Goal: Communication & Community: Ask a question

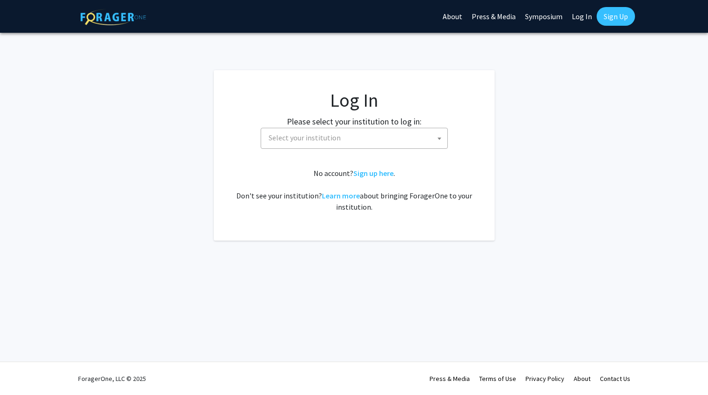
select select
click at [408, 143] on span "Select your institution" at bounding box center [356, 137] width 182 height 19
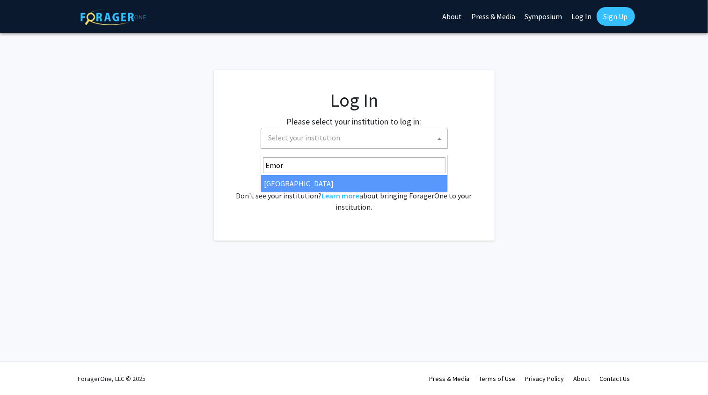
type input "Emory"
select select "12"
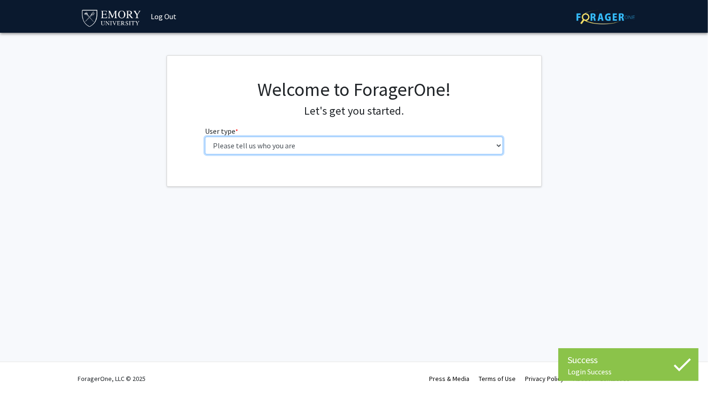
click at [388, 154] on select "Please tell us who you are Undergraduate Student Master's Student Doctoral Cand…" at bounding box center [354, 146] width 298 height 18
select select "1: undergrad"
click at [205, 154] on select "Please tell us who you are Undergraduate Student Master's Student Doctoral Cand…" at bounding box center [354, 146] width 298 height 18
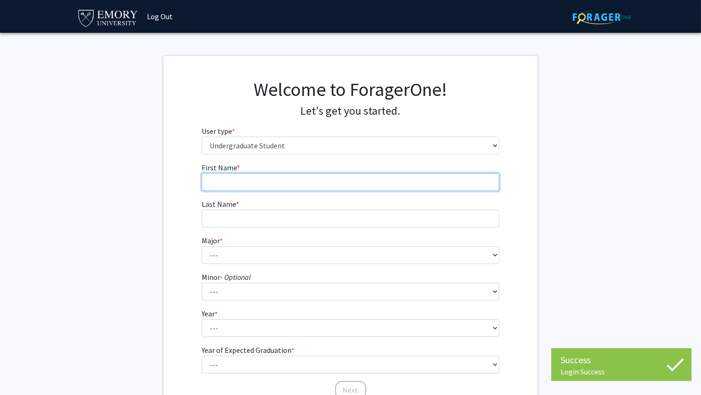
click at [366, 191] on input "First Name * required" at bounding box center [351, 182] width 298 height 18
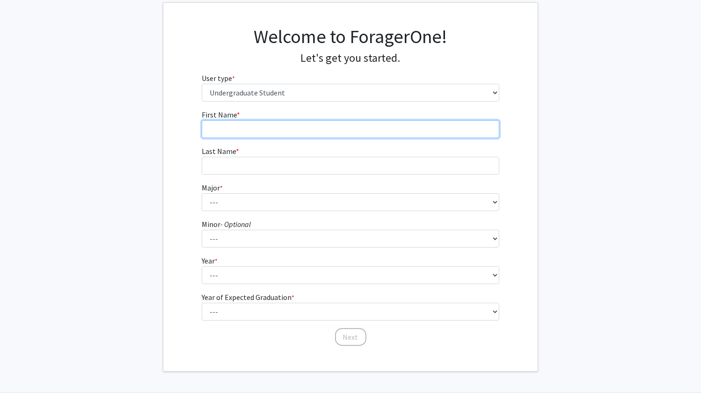
scroll to position [54, 0]
type input "Ocean"
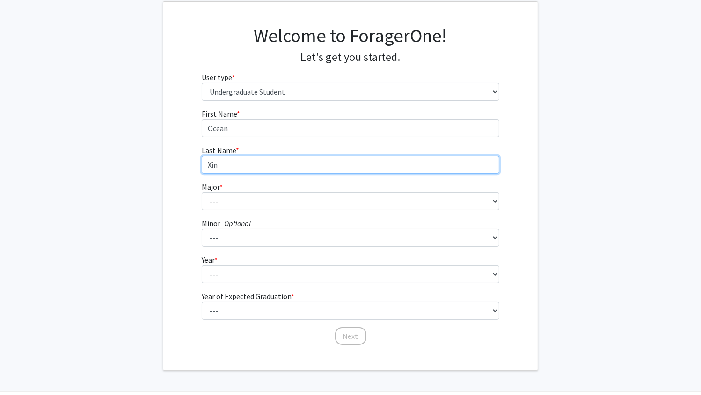
type input "Xin"
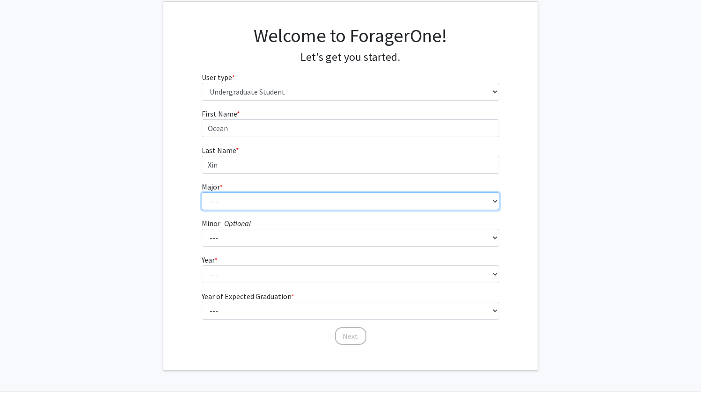
click at [363, 210] on select "--- Accounting African American Studies African Studies American Studies Analyt…" at bounding box center [351, 201] width 298 height 18
select select "28: 989"
click at [202, 210] on select "--- Accounting African American Studies African Studies American Studies Analyt…" at bounding box center [351, 201] width 298 height 18
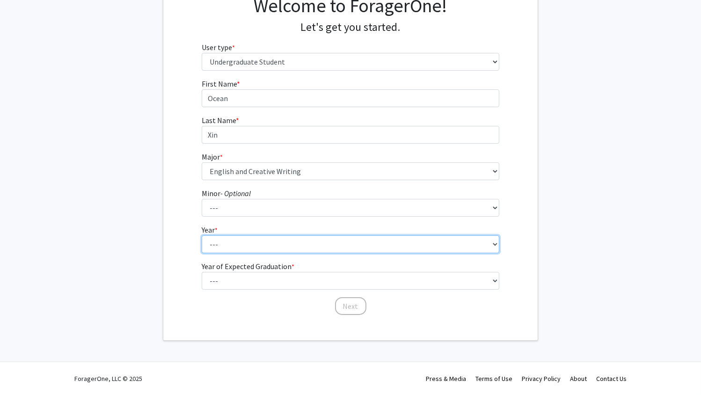
click at [279, 235] on select "--- First-year Sophomore Junior Senior Postbaccalaureate Certificate" at bounding box center [351, 244] width 298 height 18
select select "4: senior"
click at [202, 235] on select "--- First-year Sophomore Junior Senior Postbaccalaureate Certificate" at bounding box center [351, 244] width 298 height 18
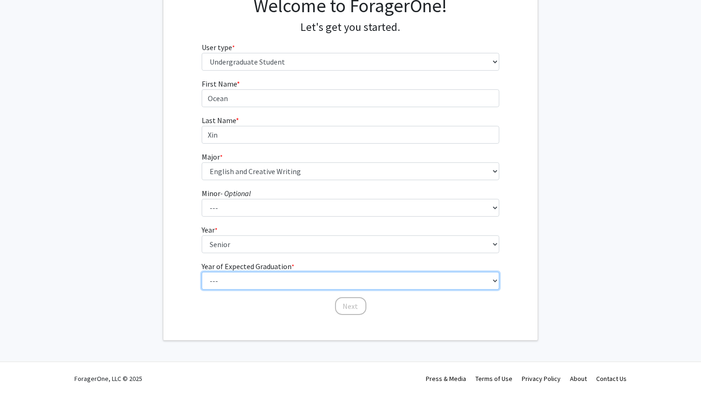
click at [280, 272] on select "--- 2025 2026 2027 2028 2029 2030 2031 2032 2033 2034" at bounding box center [351, 281] width 298 height 18
select select "2: 2026"
click at [202, 272] on select "--- 2025 2026 2027 2028 2029 2030 2031 2032 2033 2034" at bounding box center [351, 281] width 298 height 18
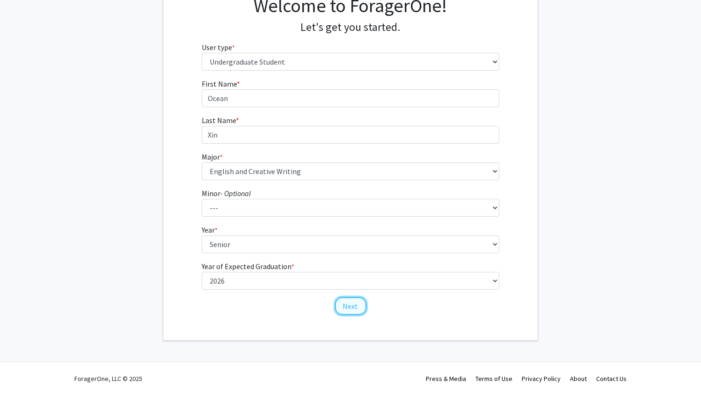
click at [350, 303] on button "Next" at bounding box center [350, 306] width 31 height 18
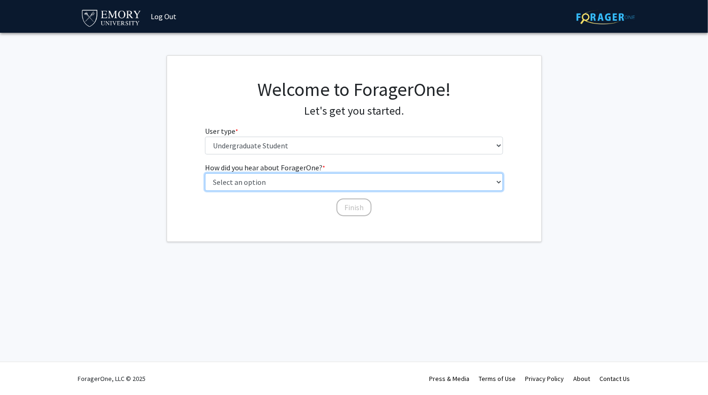
click at [330, 191] on select "Select an option Peer/student recommendation Faculty/staff recommendation Unive…" at bounding box center [354, 182] width 298 height 18
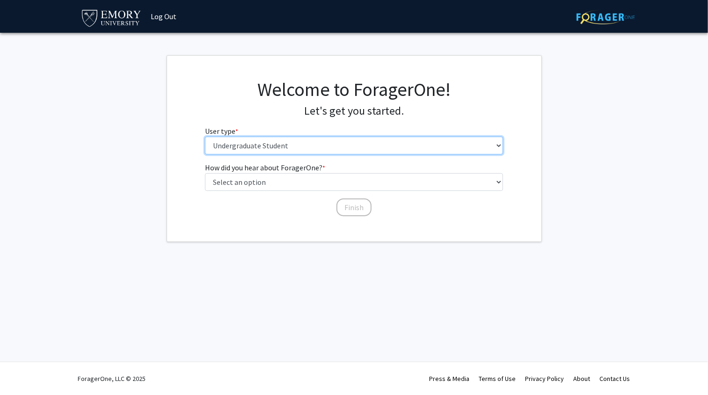
click at [324, 154] on select "Please tell us who you are Undergraduate Student Master's Student Doctoral Cand…" at bounding box center [354, 146] width 298 height 18
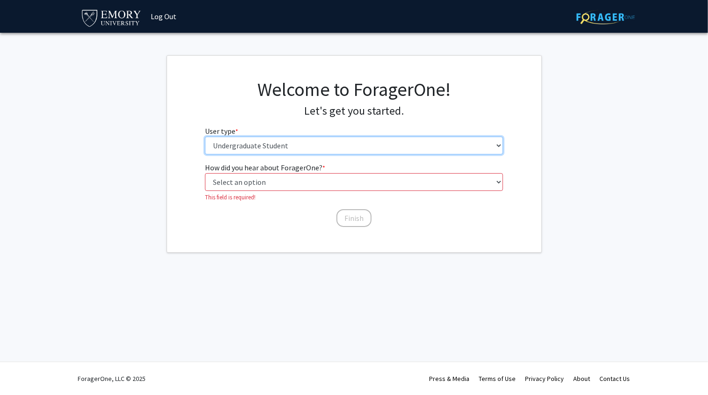
click at [205, 154] on select "Please tell us who you are Undergraduate Student Master's Student Doctoral Cand…" at bounding box center [354, 146] width 298 height 18
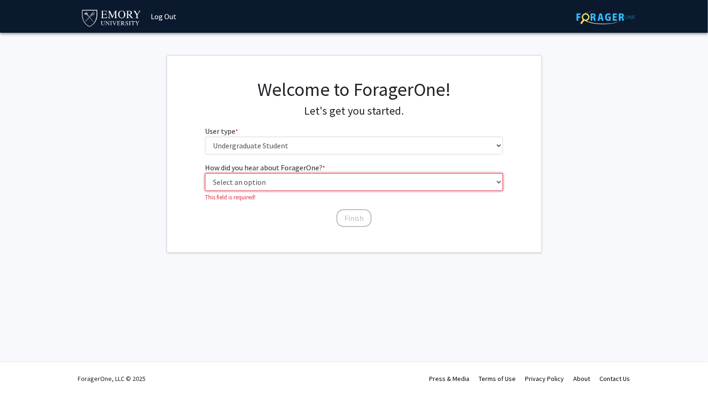
click at [347, 191] on select "Select an option Peer/student recommendation Faculty/staff recommendation Unive…" at bounding box center [354, 182] width 298 height 18
select select "2: faculty_recommendation"
click at [205, 191] on select "Select an option Peer/student recommendation Faculty/staff recommendation Unive…" at bounding box center [354, 182] width 298 height 18
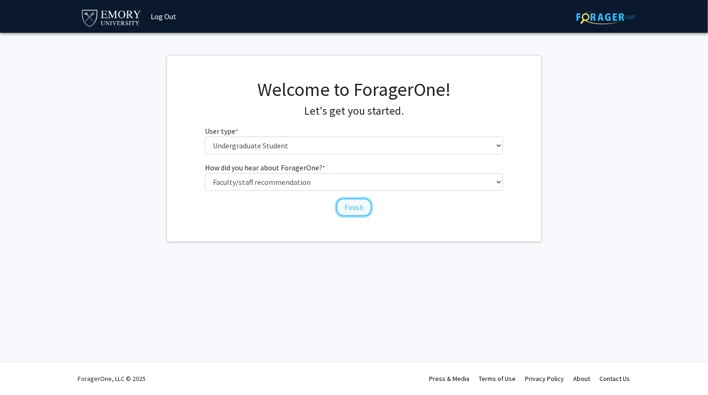
click at [353, 216] on button "Finish" at bounding box center [353, 207] width 35 height 18
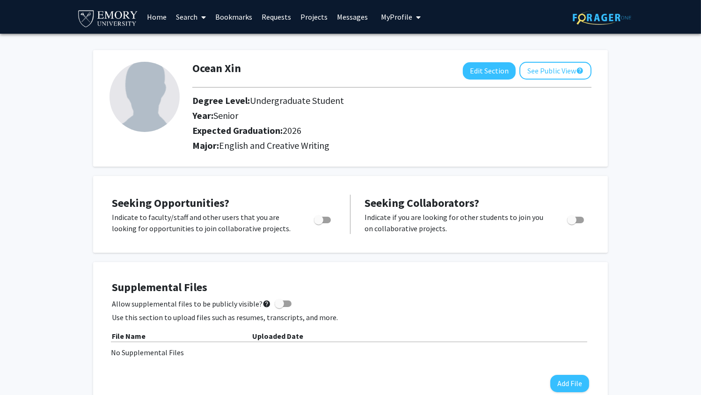
click at [195, 17] on link "Search" at bounding box center [190, 16] width 39 height 33
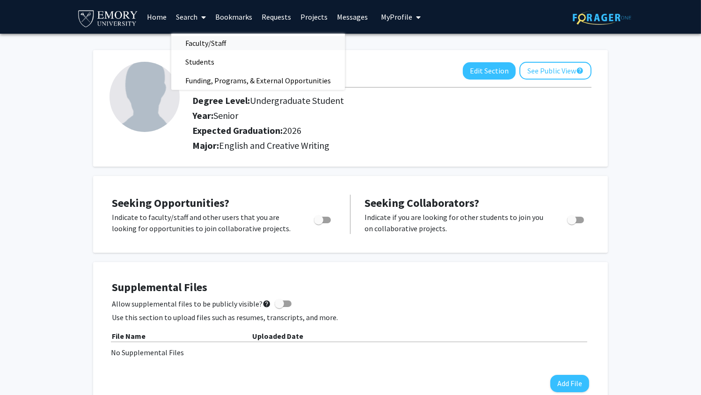
click at [205, 40] on span "Faculty/Staff" at bounding box center [205, 43] width 69 height 19
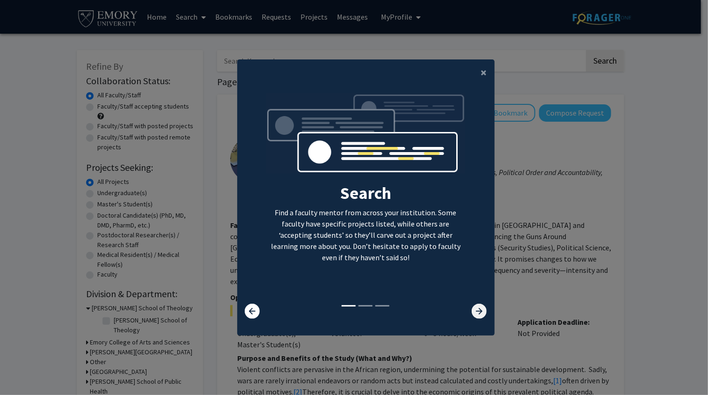
click at [476, 312] on icon at bounding box center [479, 311] width 15 height 15
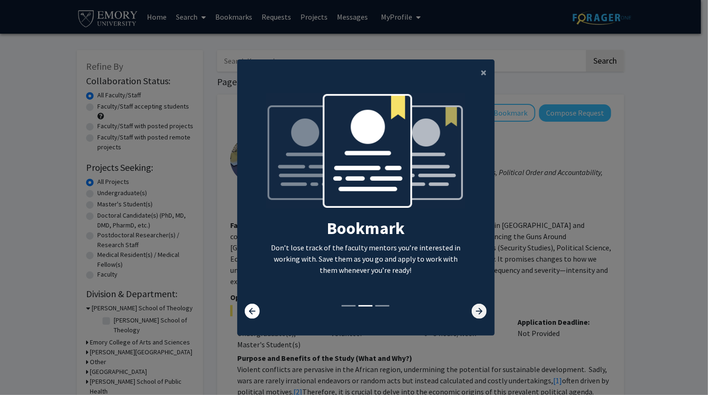
click at [476, 312] on icon at bounding box center [479, 311] width 15 height 15
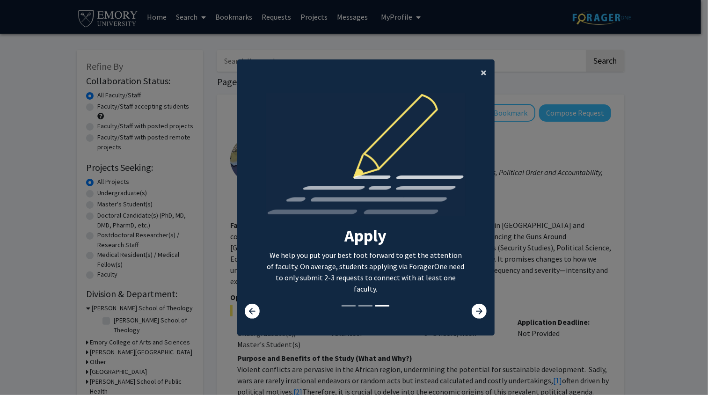
click at [481, 65] on span "×" at bounding box center [484, 72] width 6 height 15
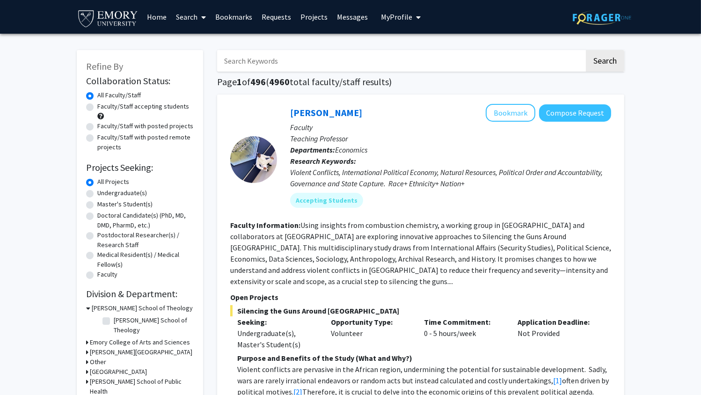
click at [407, 62] on input "Search Keywords" at bounding box center [400, 61] width 367 height 22
type input "Morey"
click at [586, 50] on button "Search" at bounding box center [605, 61] width 38 height 22
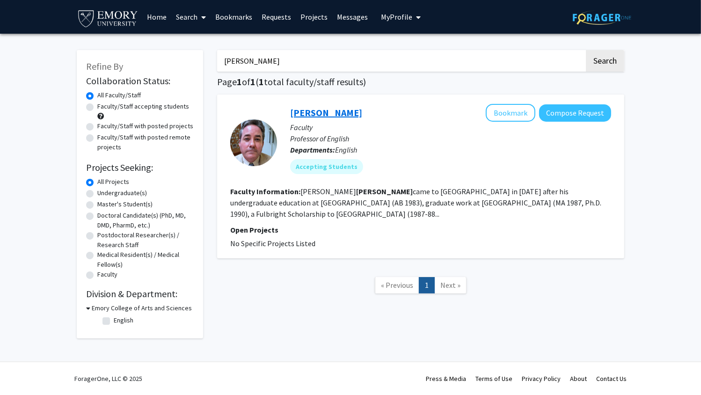
click at [362, 118] on link "[PERSON_NAME]" at bounding box center [326, 113] width 72 height 12
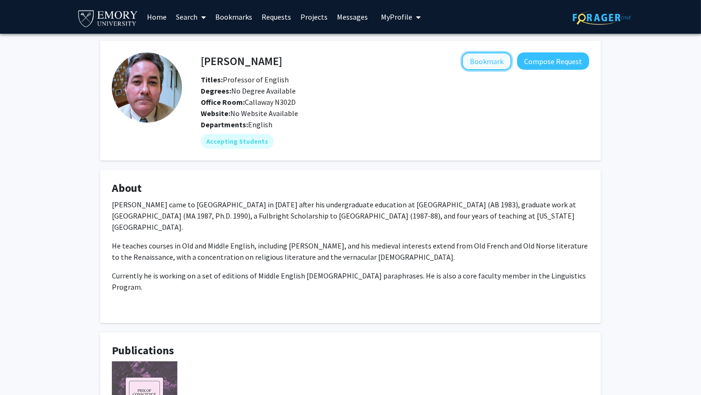
click at [475, 65] on button "Bookmark" at bounding box center [487, 61] width 50 height 18
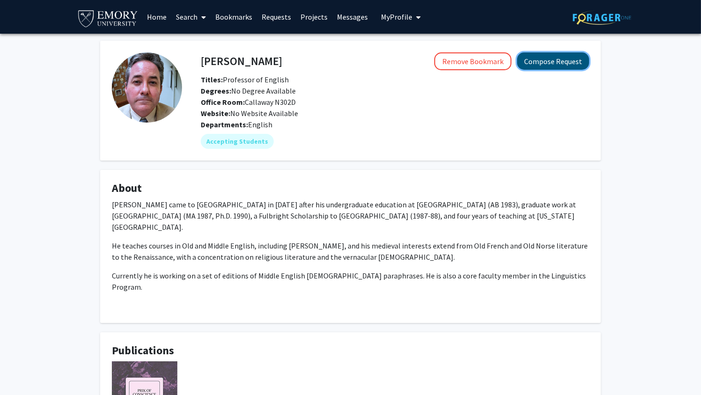
click at [550, 61] on button "Compose Request" at bounding box center [553, 60] width 72 height 17
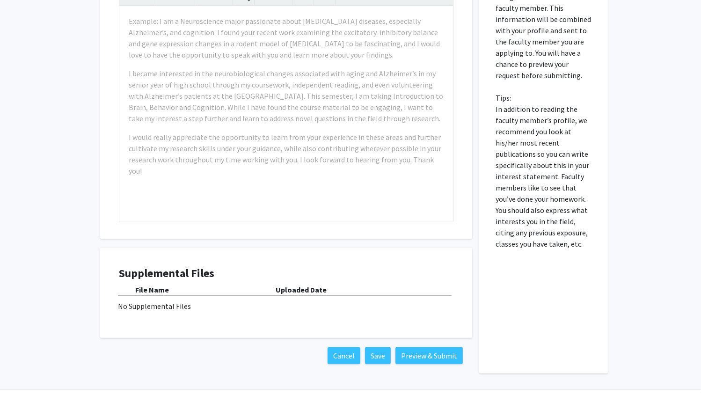
scroll to position [346, 0]
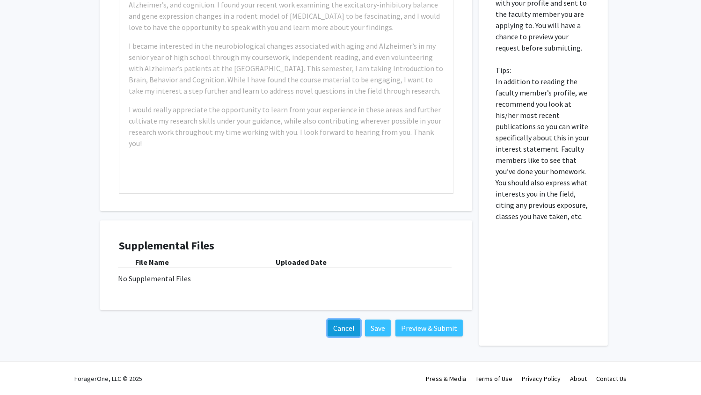
click at [328, 320] on button "Cancel" at bounding box center [344, 328] width 33 height 17
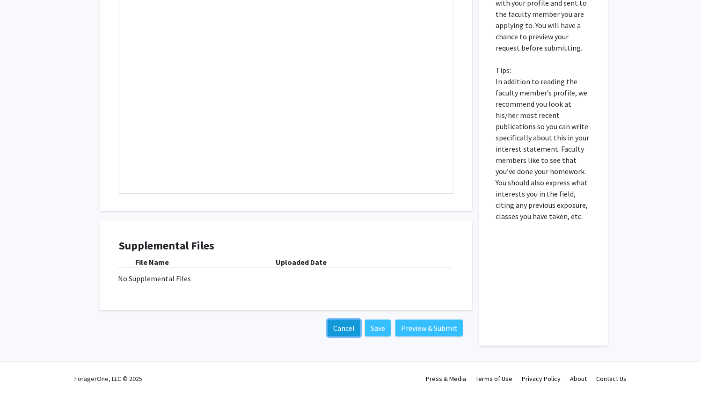
click at [328, 320] on button "Cancel" at bounding box center [344, 328] width 33 height 17
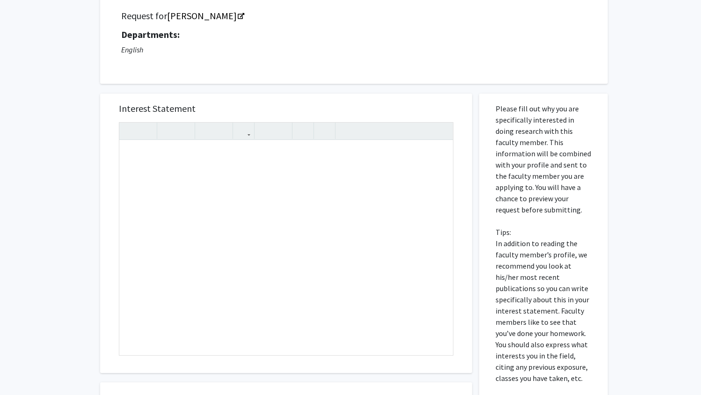
scroll to position [0, 0]
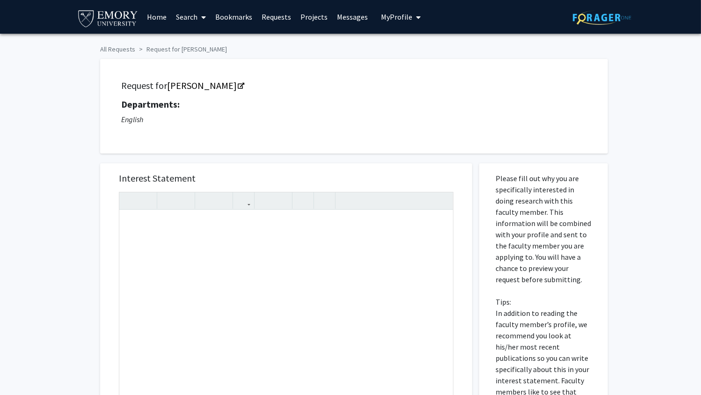
click at [160, 22] on link "Home" at bounding box center [156, 16] width 29 height 33
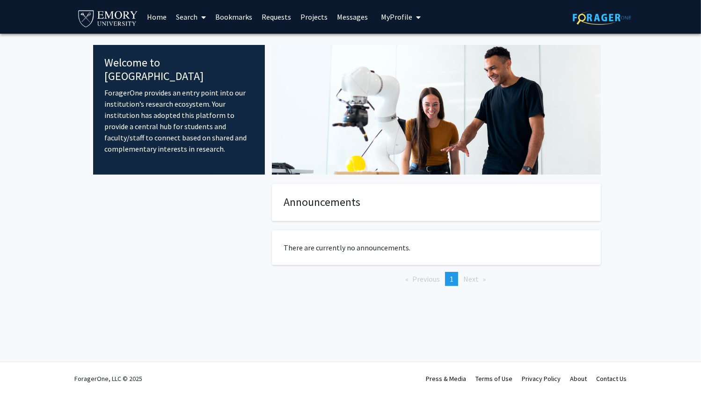
click at [391, 16] on span "My Profile" at bounding box center [396, 16] width 31 height 9
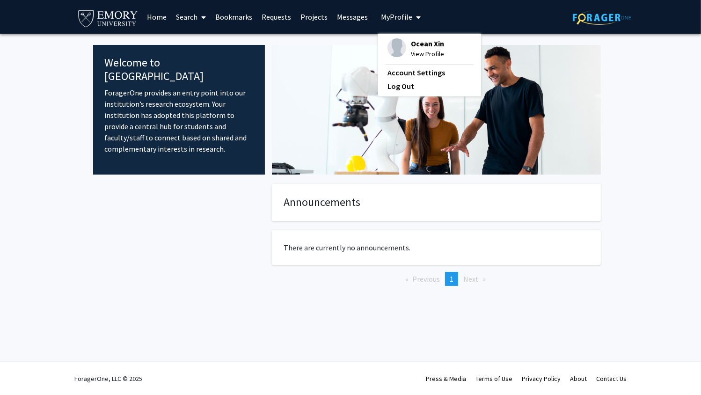
click at [414, 49] on span "View Profile" at bounding box center [427, 54] width 33 height 10
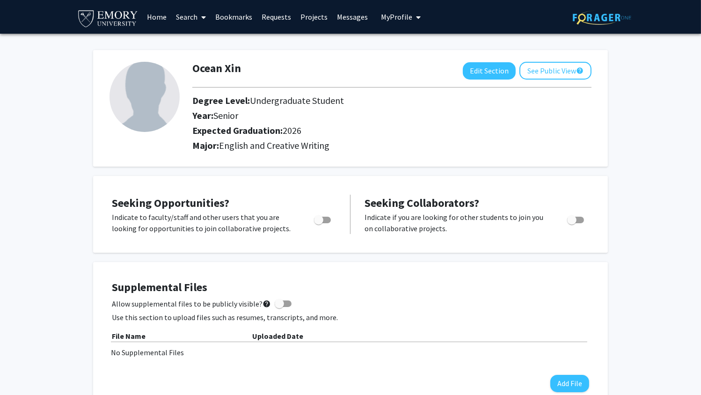
click at [313, 22] on link "Projects" at bounding box center [314, 16] width 36 height 33
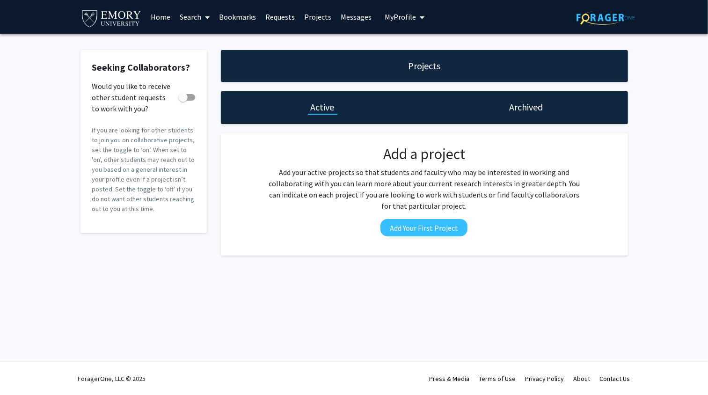
click at [239, 15] on link "Bookmarks" at bounding box center [237, 16] width 46 height 33
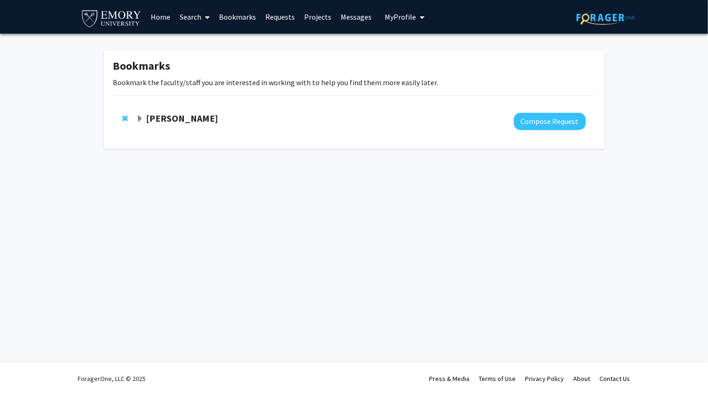
click at [218, 124] on strong "[PERSON_NAME]" at bounding box center [182, 118] width 72 height 12
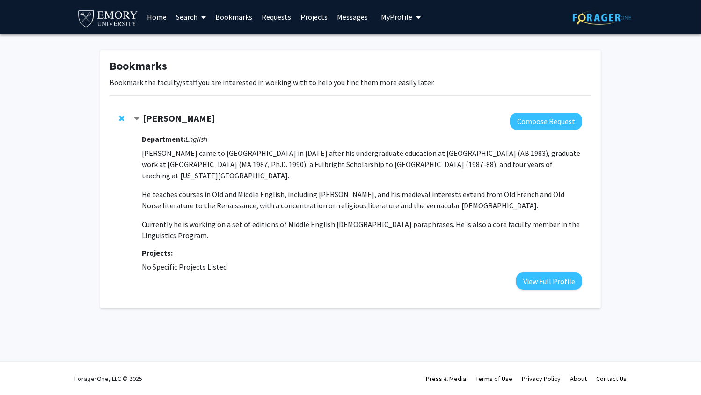
scroll to position [36, 0]
click at [517, 290] on button "View Full Profile" at bounding box center [549, 280] width 66 height 17
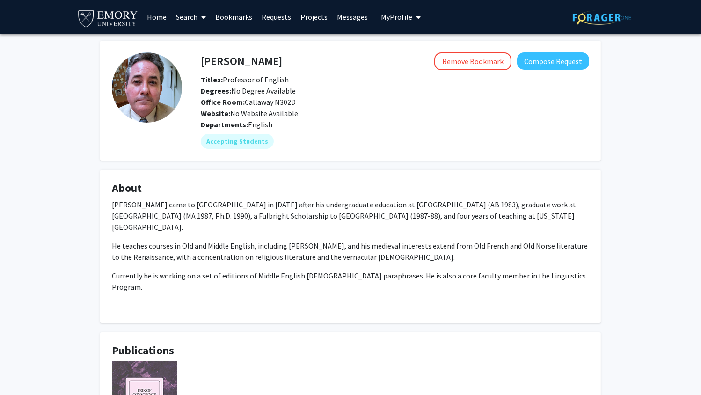
click at [399, 15] on span "My Profile" at bounding box center [396, 16] width 31 height 9
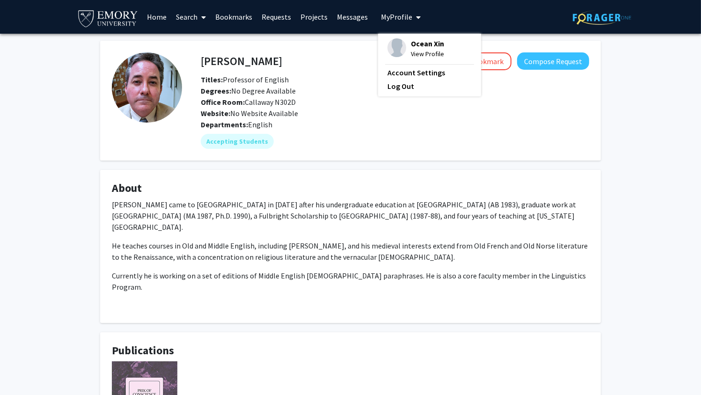
click at [419, 51] on span "View Profile" at bounding box center [427, 54] width 33 height 10
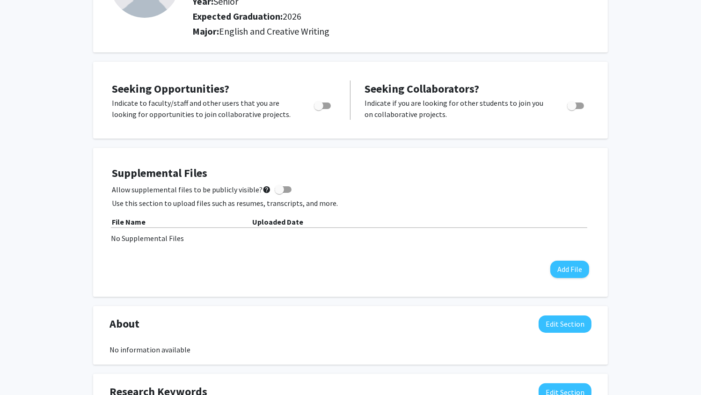
scroll to position [117, 0]
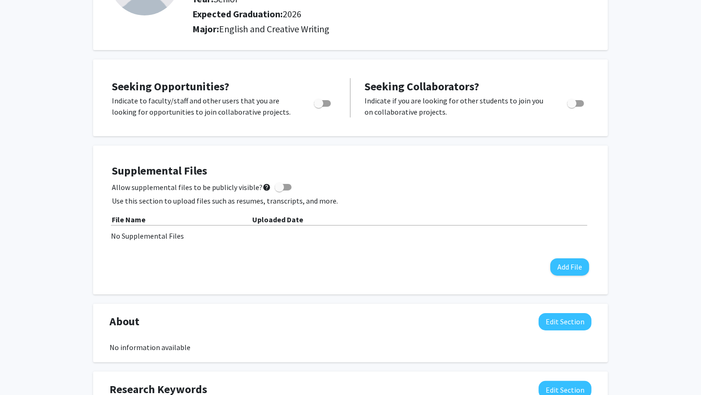
click at [319, 108] on span "Toggle" at bounding box center [318, 103] width 9 height 9
click at [319, 107] on input "Are you actively seeking opportunities?" at bounding box center [318, 107] width 0 height 0
click at [327, 108] on span "Toggle" at bounding box center [325, 103] width 9 height 9
click at [319, 107] on input "Are you actively seeking opportunities?" at bounding box center [318, 107] width 0 height 0
checkbox input "false"
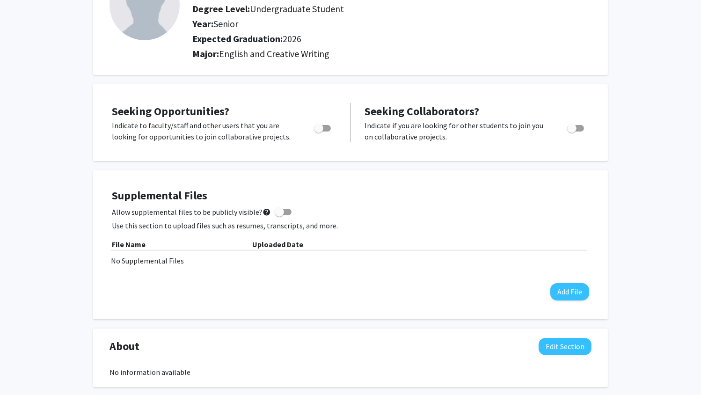
scroll to position [0, 0]
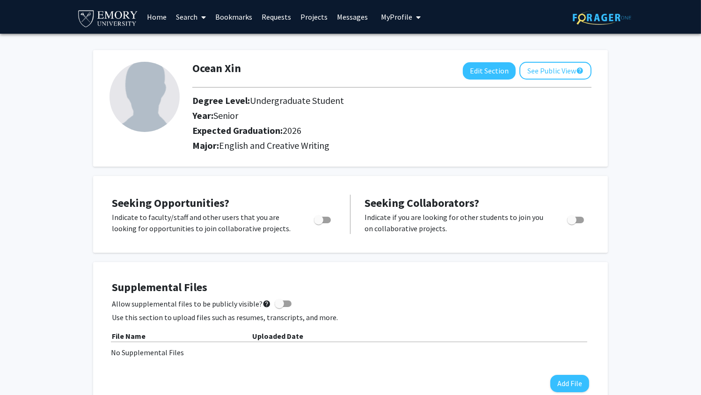
click at [193, 20] on link "Search" at bounding box center [190, 16] width 39 height 33
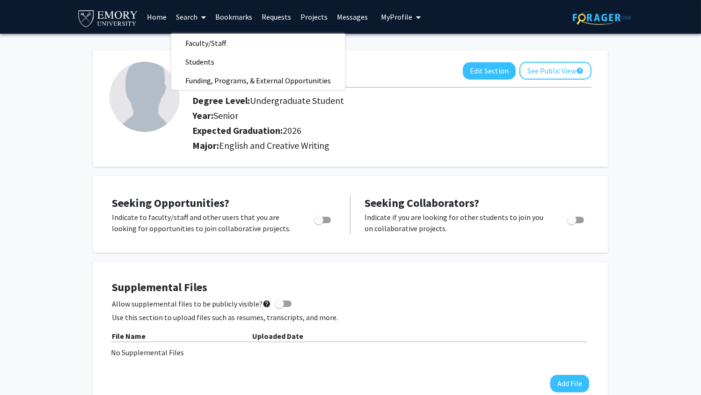
click at [193, 20] on link "Search" at bounding box center [190, 16] width 39 height 33
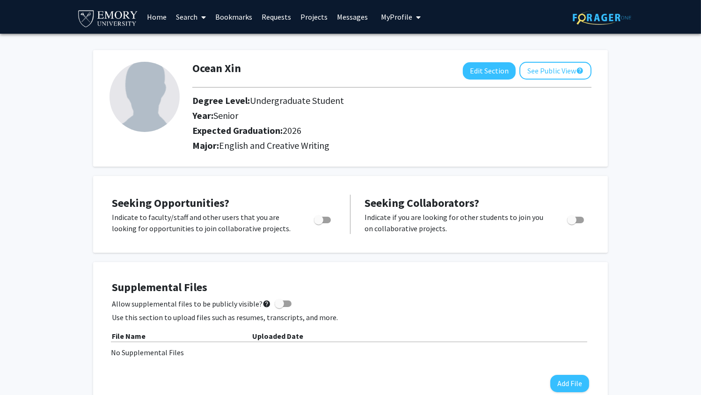
click at [193, 20] on link "Search" at bounding box center [190, 16] width 39 height 33
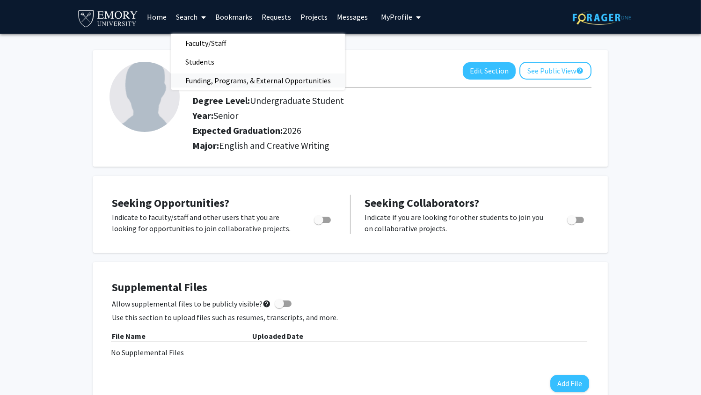
click at [220, 80] on span "Funding, Programs, & External Opportunities" at bounding box center [258, 80] width 174 height 19
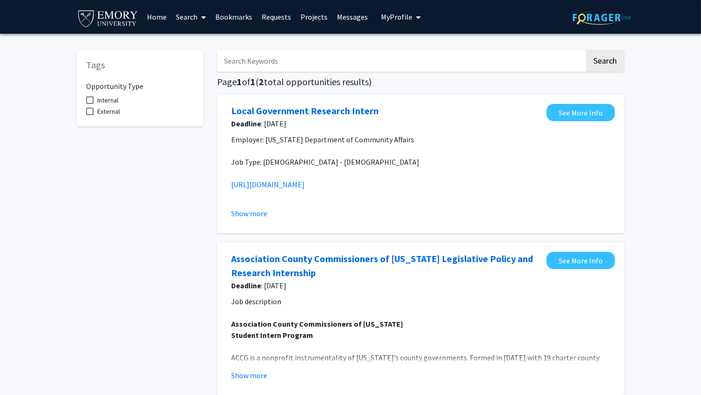
click at [164, 20] on link "Home" at bounding box center [156, 16] width 29 height 33
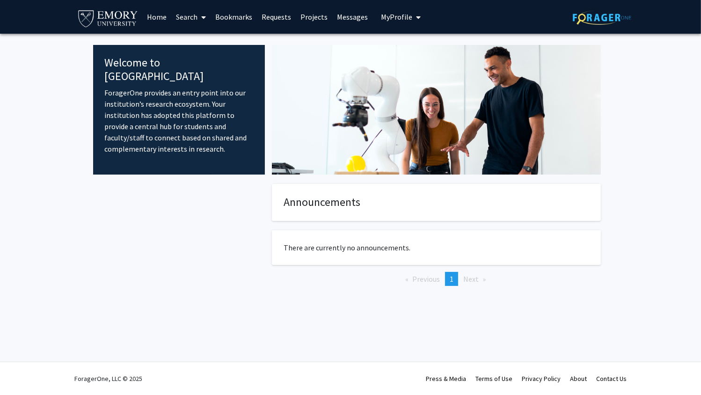
click at [227, 21] on link "Bookmarks" at bounding box center [234, 16] width 46 height 33
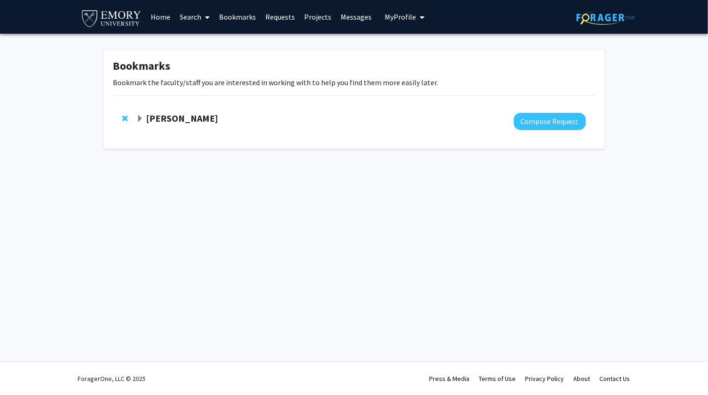
click at [209, 124] on strong "[PERSON_NAME]" at bounding box center [182, 118] width 72 height 12
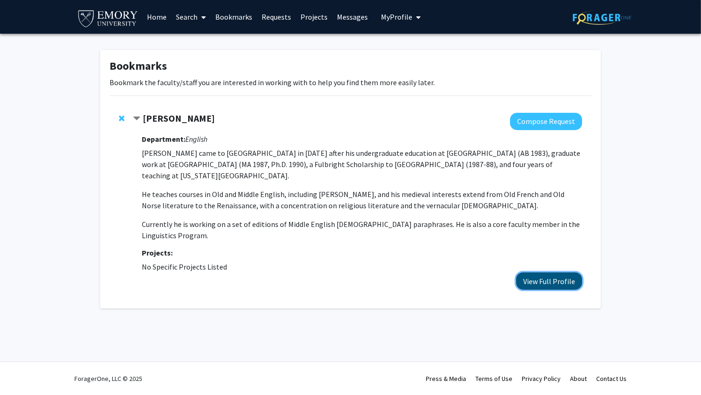
click at [543, 290] on button "View Full Profile" at bounding box center [549, 280] width 66 height 17
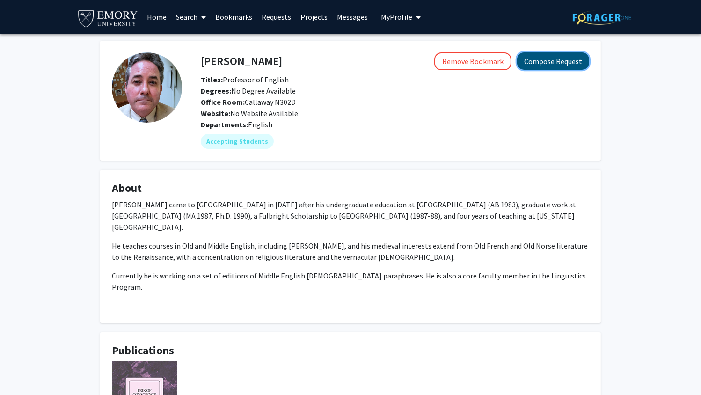
click at [554, 70] on button "Compose Request" at bounding box center [553, 60] width 72 height 17
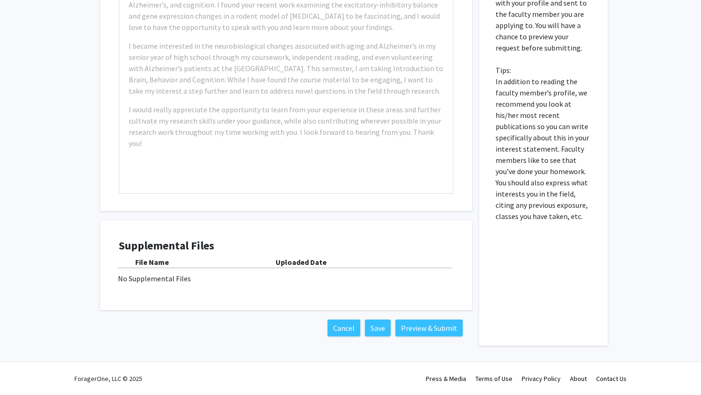
scroll to position [346, 0]
click at [328, 320] on button "Cancel" at bounding box center [344, 328] width 33 height 17
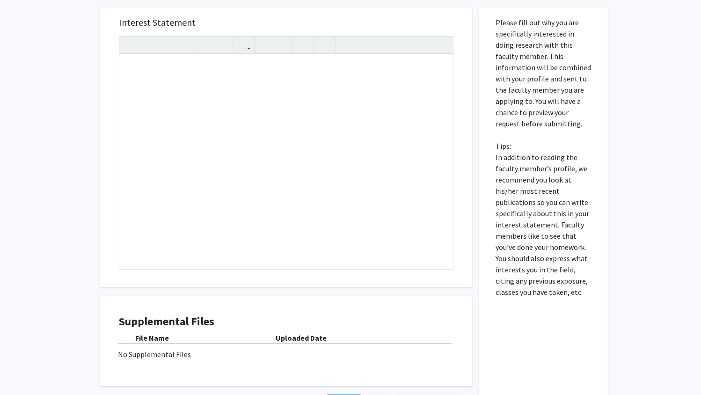
scroll to position [0, 0]
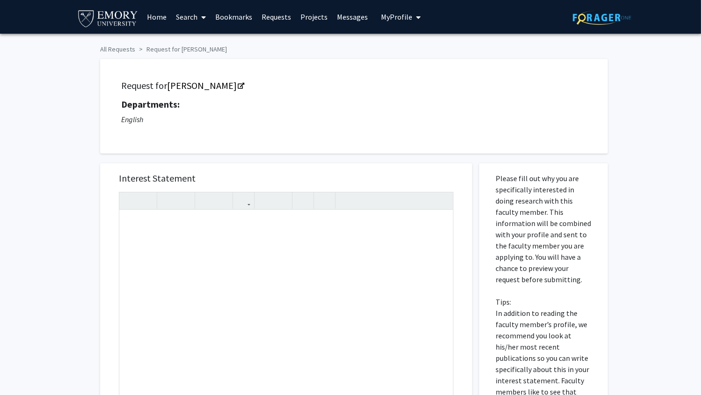
click at [56, 146] on div "All Requests Request for James H. Morey Request for James H. Morey Departments:…" at bounding box center [350, 316] width 701 height 565
click at [221, 91] on link "[PERSON_NAME]" at bounding box center [205, 86] width 76 height 12
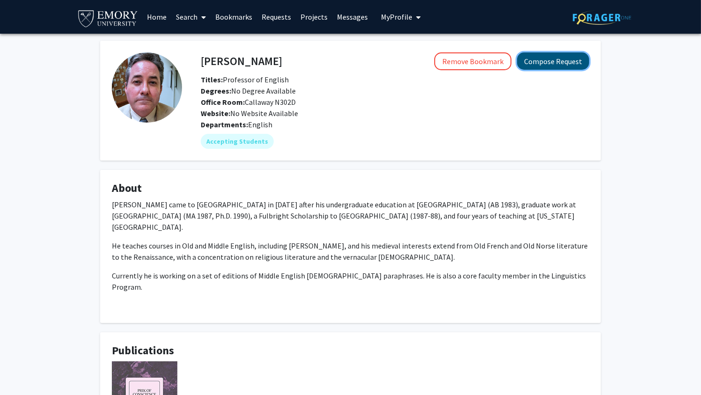
click at [527, 64] on button "Compose Request" at bounding box center [553, 60] width 72 height 17
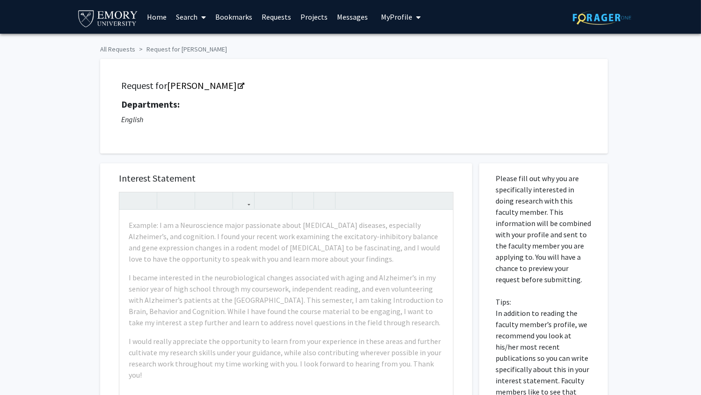
click at [199, 21] on span at bounding box center [201, 17] width 8 height 33
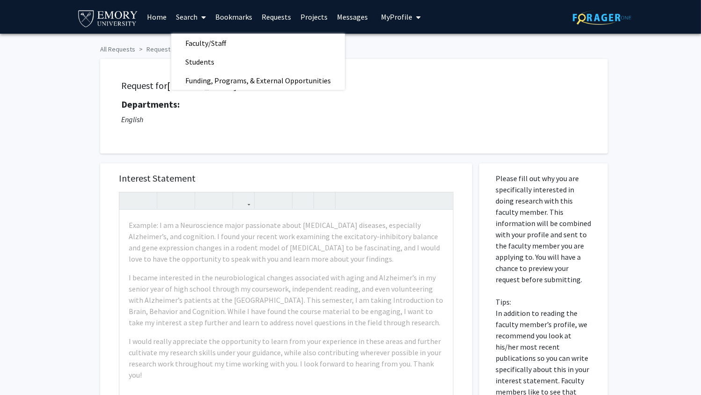
click at [199, 21] on span at bounding box center [201, 17] width 8 height 33
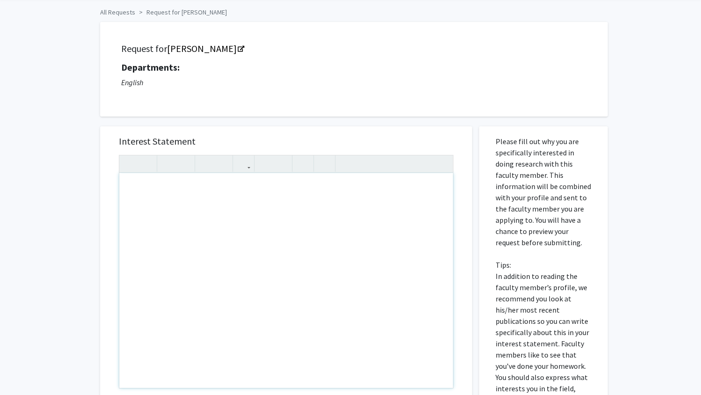
scroll to position [39, 0]
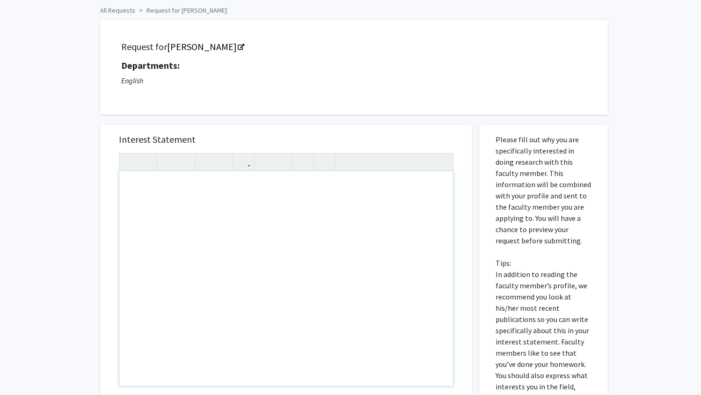
click at [182, 215] on div "Note to users with screen readers: Please press Alt+0 or Option+0 to deactivate…" at bounding box center [286, 278] width 334 height 215
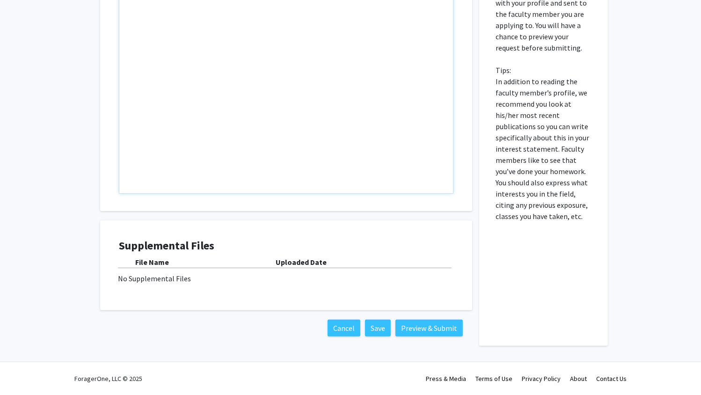
scroll to position [0, 0]
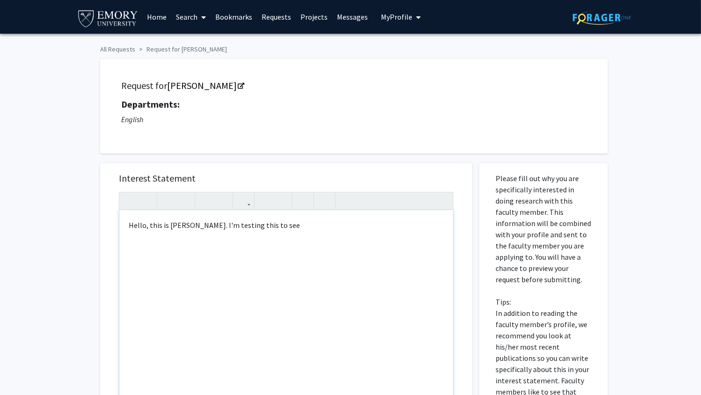
type textarea "Hello, this is Ocean Xin. I'm testing this to see&nbsp;"
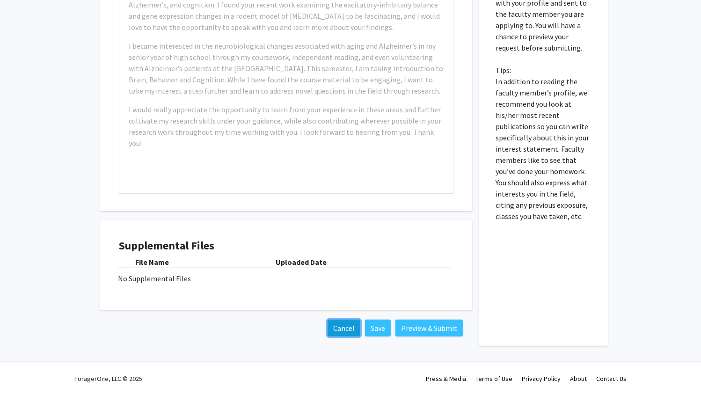
click at [328, 320] on button "Cancel" at bounding box center [344, 328] width 33 height 17
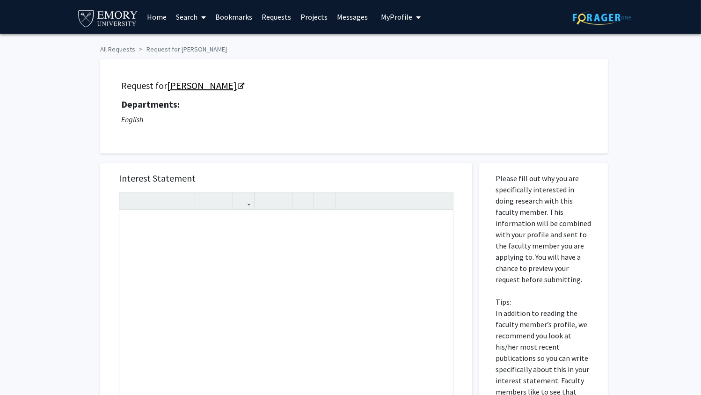
scroll to position [0, 0]
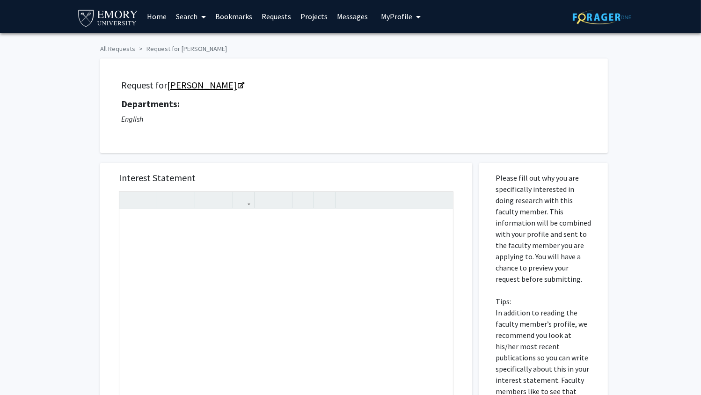
click at [234, 90] on link "[PERSON_NAME]" at bounding box center [205, 85] width 76 height 12
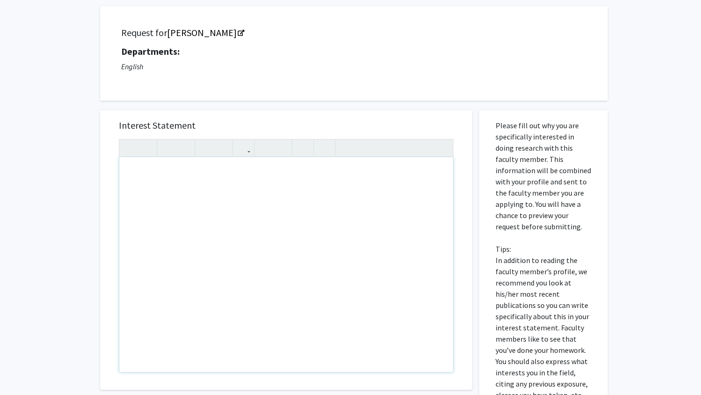
scroll to position [56, 0]
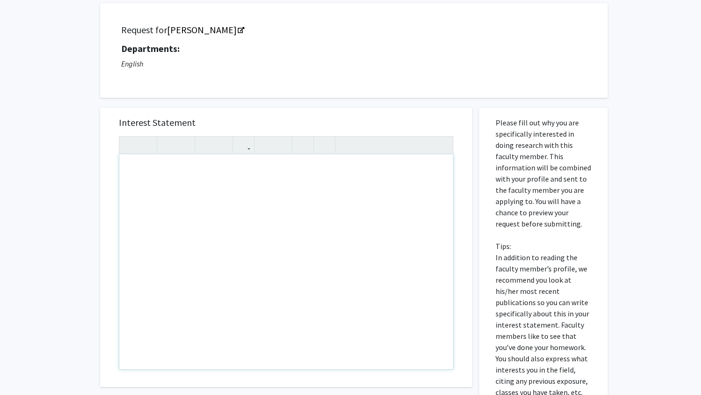
click at [264, 244] on div "Note to users with screen readers: Please press Alt+0 or Option+0 to deactivate…" at bounding box center [286, 261] width 334 height 215
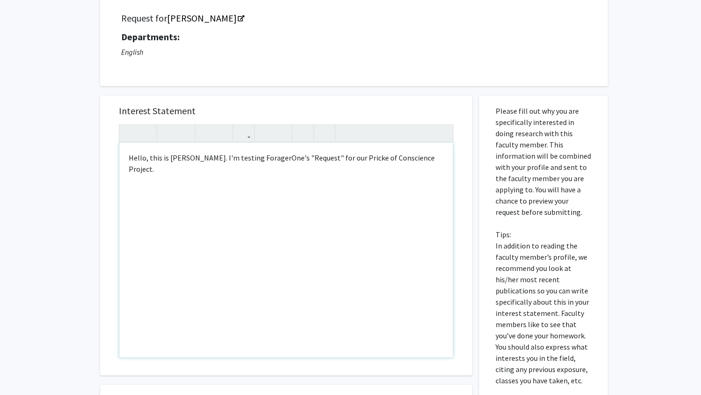
scroll to position [70, 0]
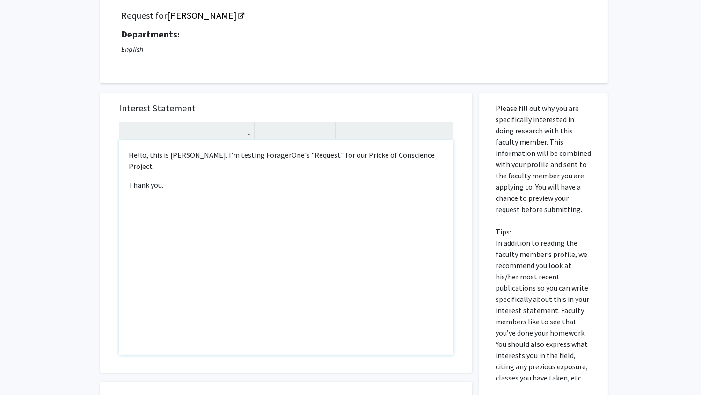
type textarea "<p>Hello, this is Ocean Xin. I'm testing ForagerOne's "Request" for our Pricke …"
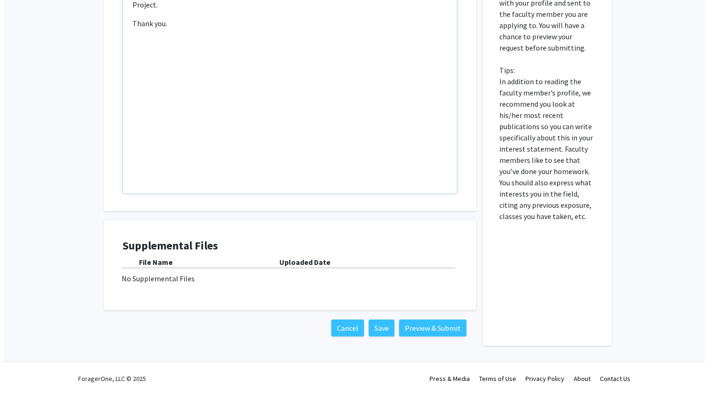
scroll to position [346, 0]
click at [413, 320] on button "Preview & Submit" at bounding box center [428, 328] width 67 height 17
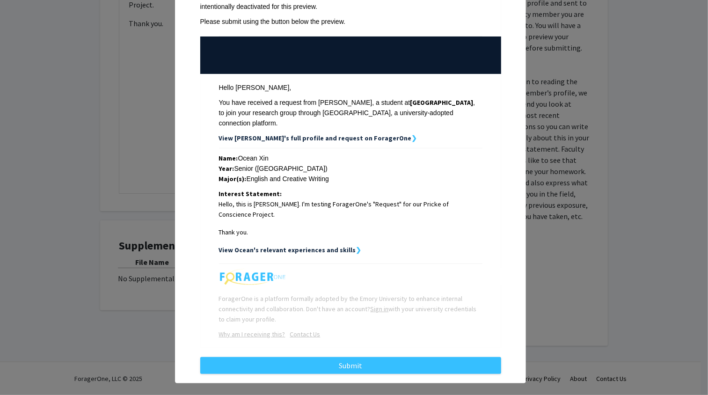
scroll to position [80, 0]
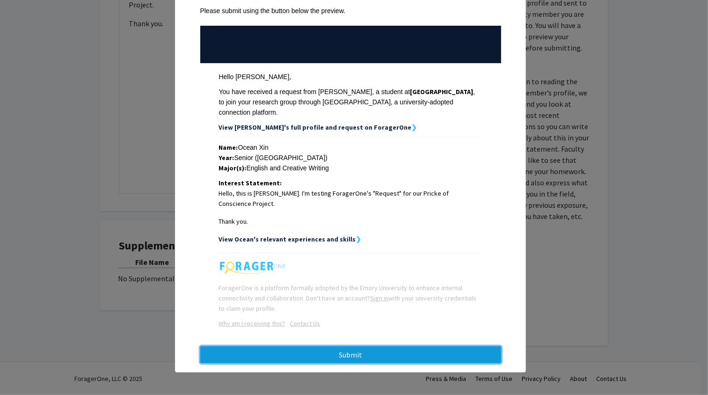
click at [348, 346] on button "Submit" at bounding box center [350, 354] width 301 height 17
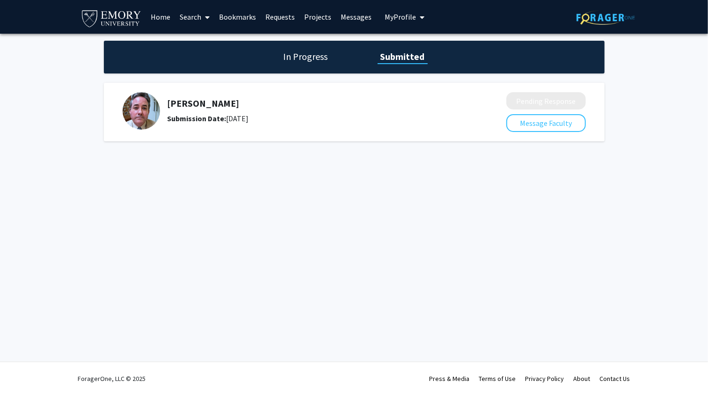
click at [393, 20] on span "My Profile" at bounding box center [400, 16] width 31 height 9
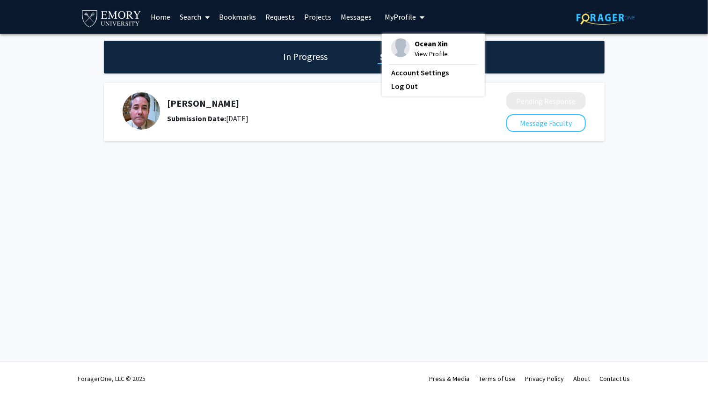
click at [422, 51] on span "View Profile" at bounding box center [431, 54] width 33 height 10
